Goal: Task Accomplishment & Management: Manage account settings

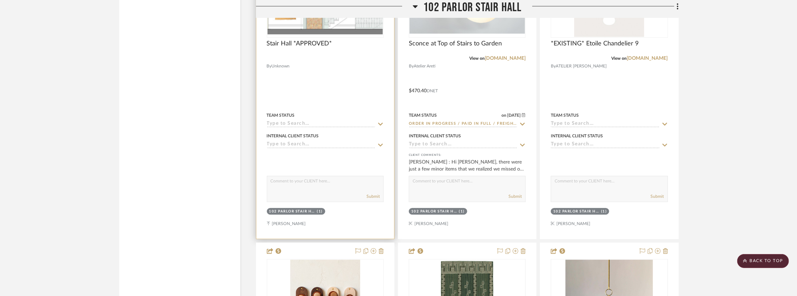
scroll to position [8855, 0]
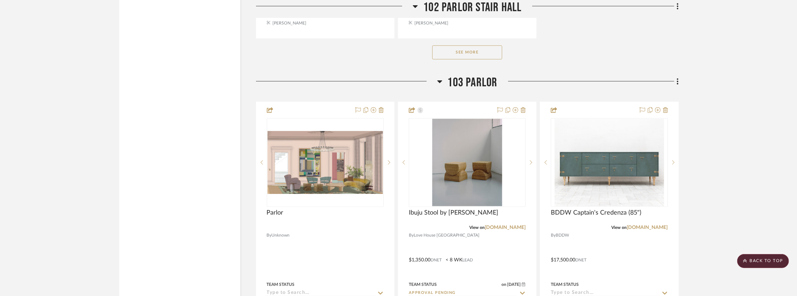
scroll to position [9857, 0]
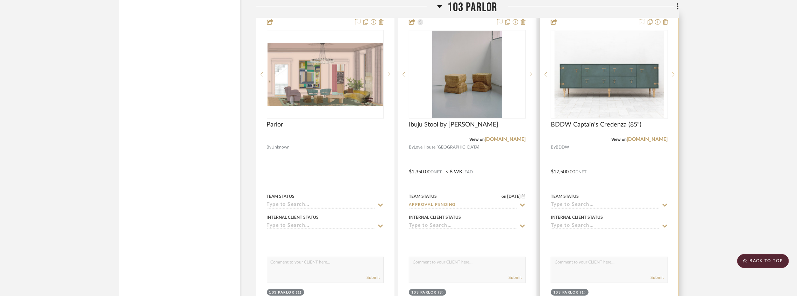
click at [675, 77] on sr-next-btn at bounding box center [673, 74] width 10 height 5
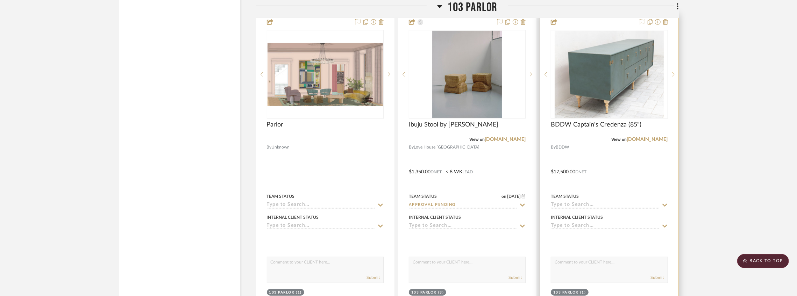
click at [675, 77] on sr-next-btn at bounding box center [673, 74] width 10 height 5
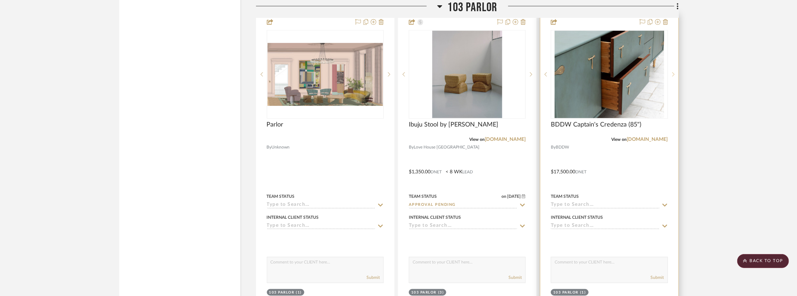
click at [675, 77] on sr-next-btn at bounding box center [673, 74] width 10 height 5
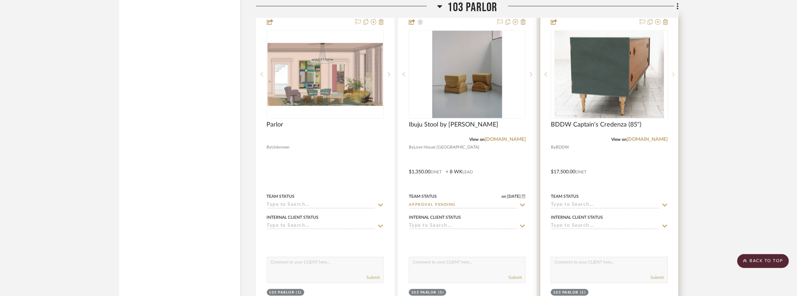
click at [675, 77] on sr-next-btn at bounding box center [673, 74] width 10 height 5
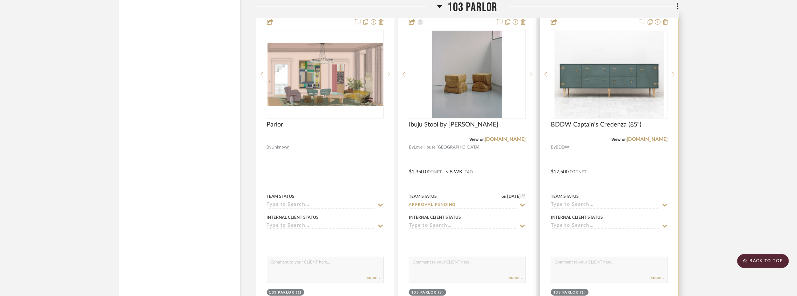
click at [675, 77] on sr-next-btn at bounding box center [673, 74] width 10 height 5
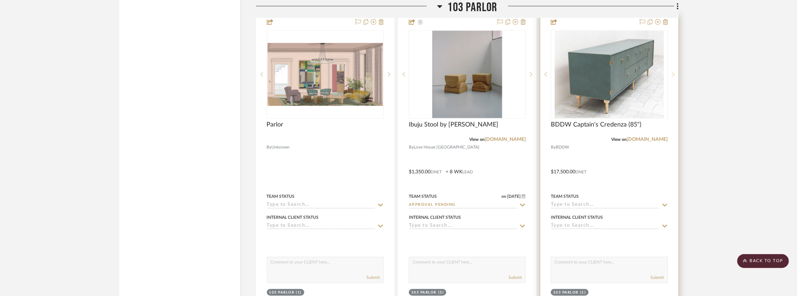
click at [673, 77] on icon at bounding box center [673, 74] width 2 height 5
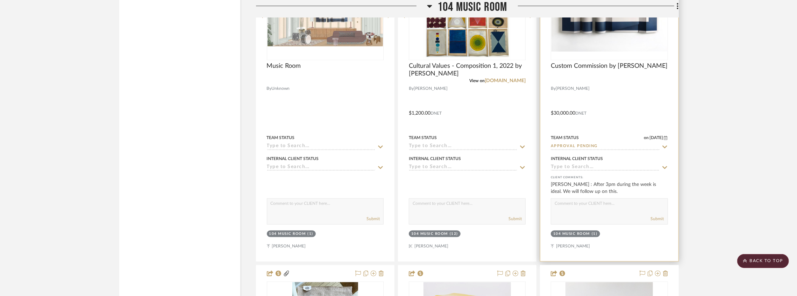
scroll to position [10813, 0]
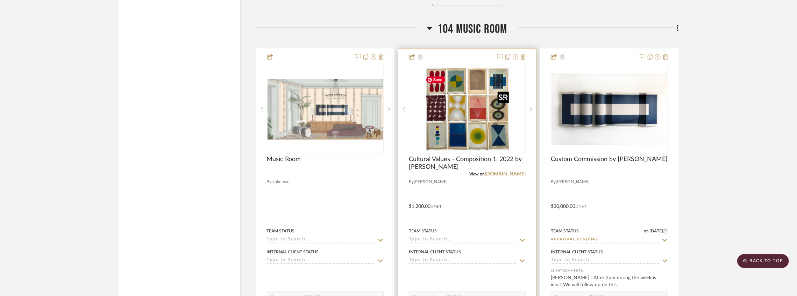
click at [0, 0] on img at bounding box center [0, 0] width 0 height 0
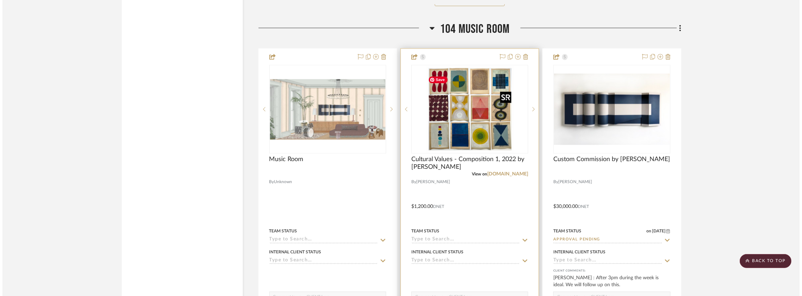
scroll to position [0, 0]
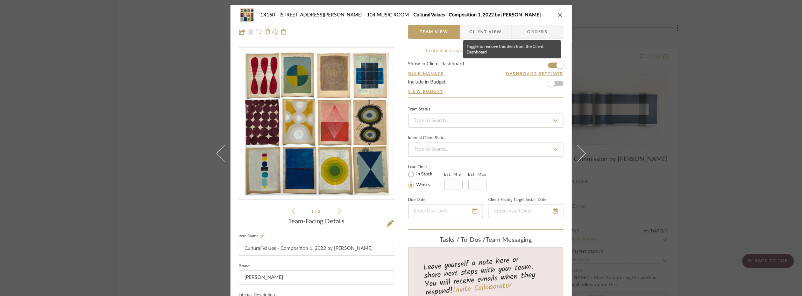
click at [552, 66] on span "button" at bounding box center [559, 65] width 15 height 15
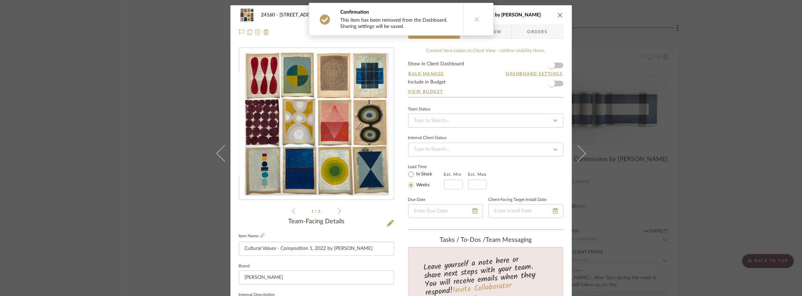
click at [557, 14] on icon "close" at bounding box center [560, 15] width 6 height 6
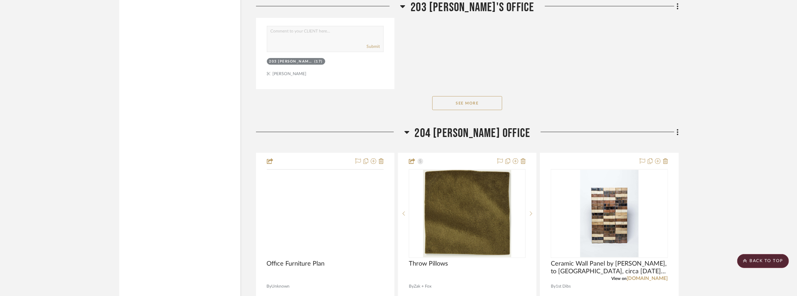
scroll to position [16732, 0]
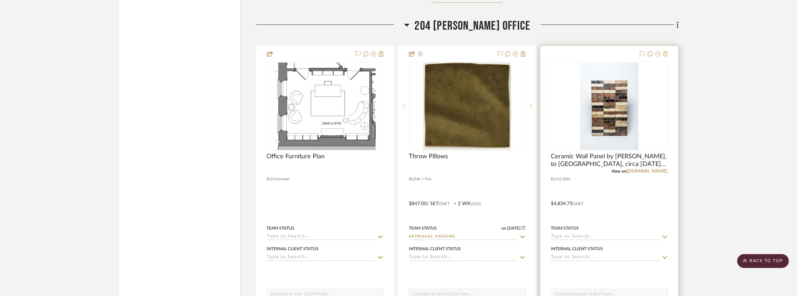
click at [664, 57] on icon at bounding box center [665, 54] width 5 height 6
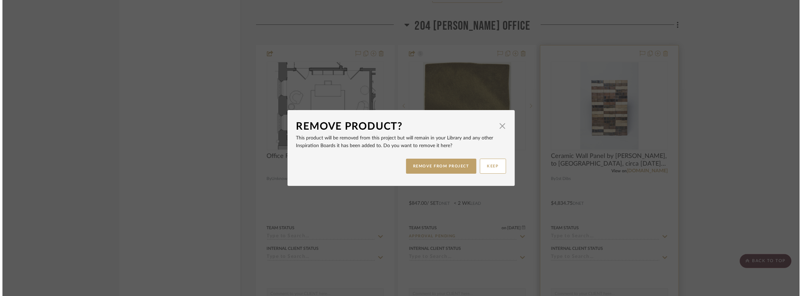
scroll to position [0, 0]
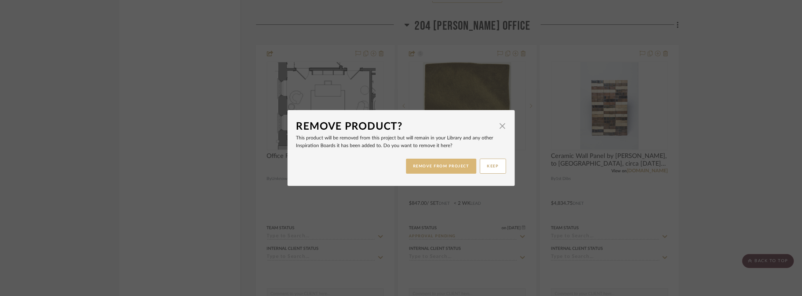
click at [455, 166] on button "REMOVE FROM PROJECT" at bounding box center [441, 166] width 70 height 15
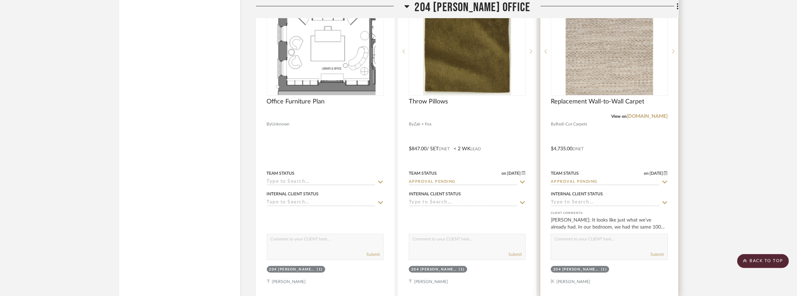
scroll to position [16732, 0]
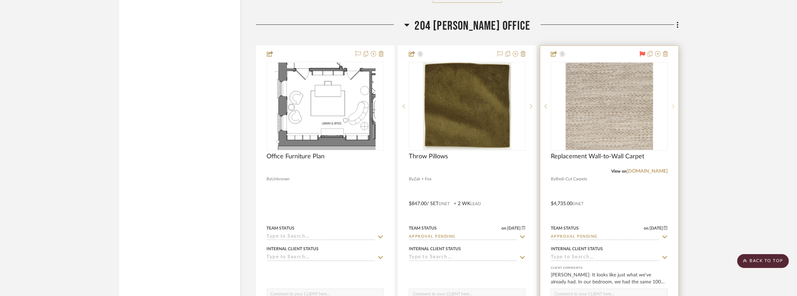
click at [669, 109] on sr-next-btn at bounding box center [673, 106] width 10 height 5
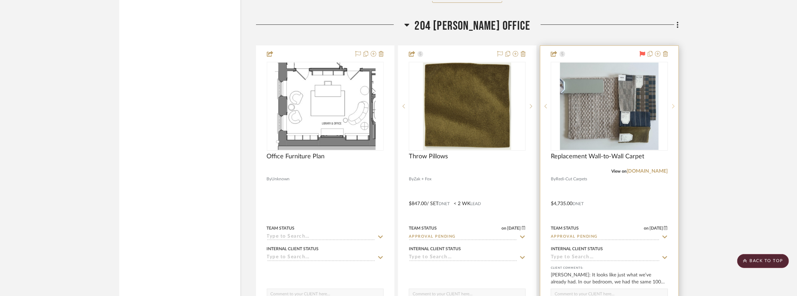
click at [672, 109] on icon at bounding box center [673, 106] width 2 height 5
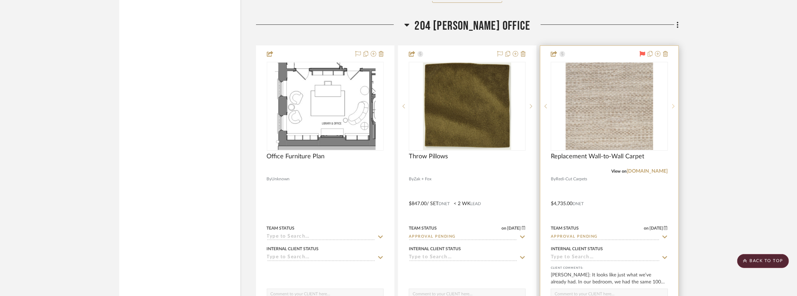
click at [672, 109] on icon at bounding box center [673, 106] width 2 height 5
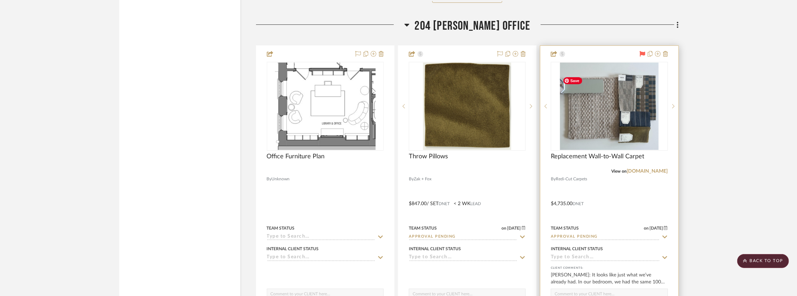
click at [639, 60] on div at bounding box center [609, 199] width 138 height 306
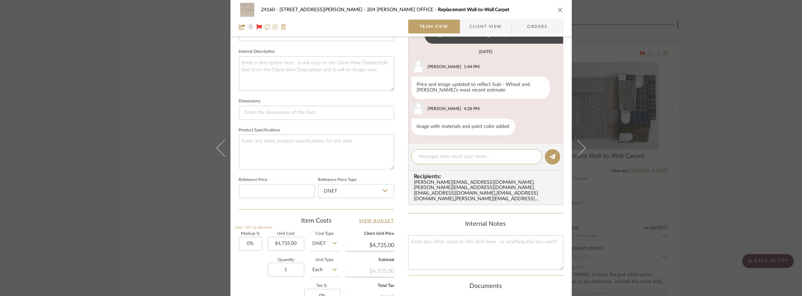
scroll to position [252, 0]
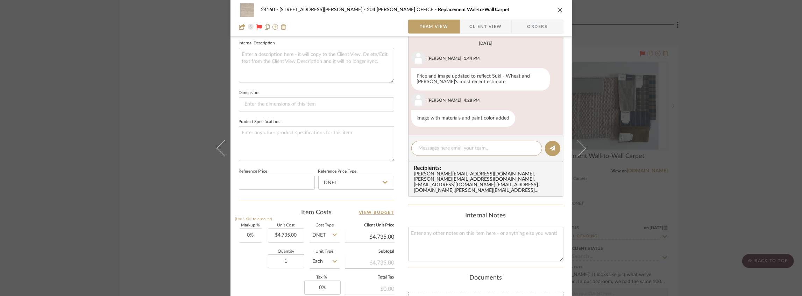
click at [690, 63] on div "24160 - [STREET_ADDRESS] - [PERSON_NAME] 204 [PERSON_NAME] OFFICE Replacement W…" at bounding box center [401, 148] width 802 height 296
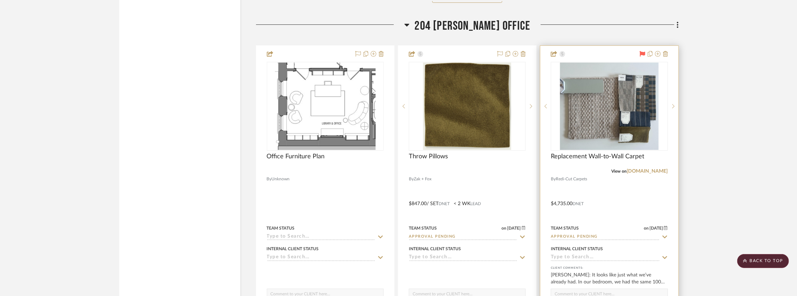
click at [642, 57] on icon at bounding box center [642, 54] width 6 height 6
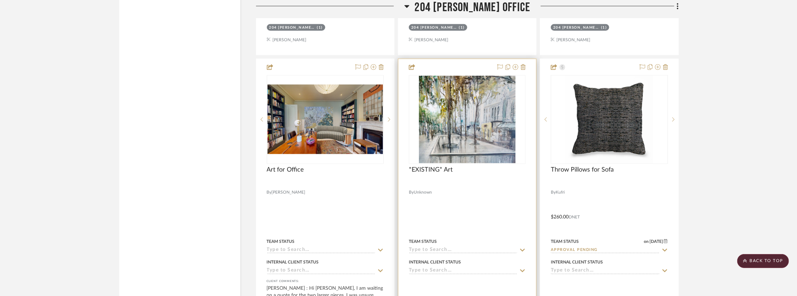
scroll to position [17338, 0]
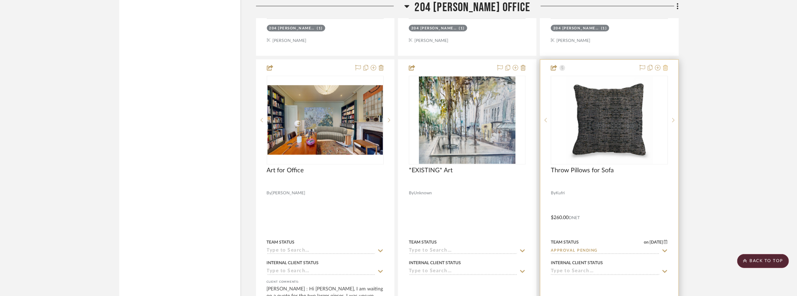
click at [664, 71] on icon at bounding box center [665, 68] width 5 height 6
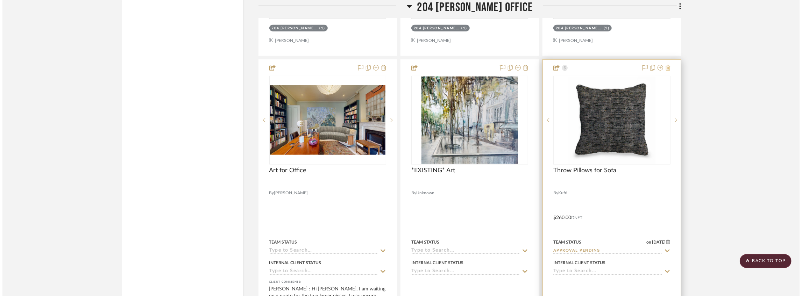
scroll to position [0, 0]
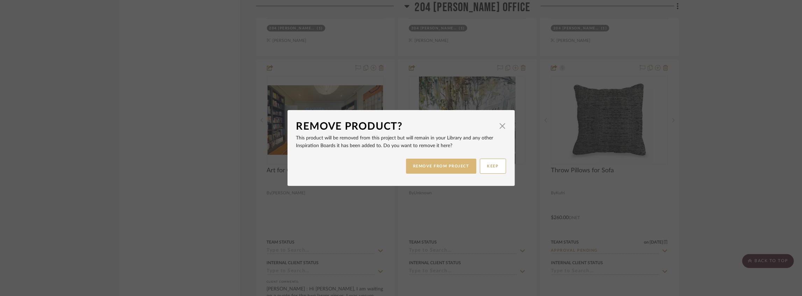
click at [452, 165] on button "REMOVE FROM PROJECT" at bounding box center [441, 166] width 70 height 15
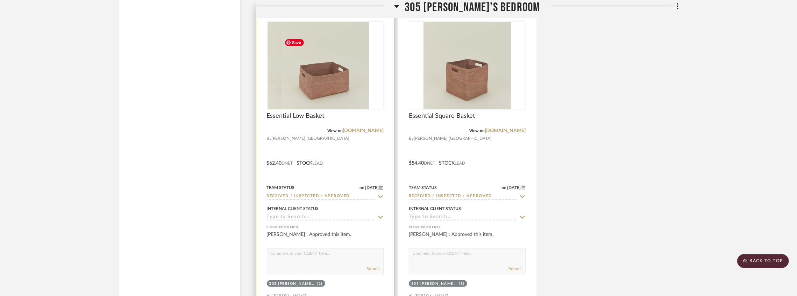
scroll to position [19905, 0]
